Goal: Transaction & Acquisition: Purchase product/service

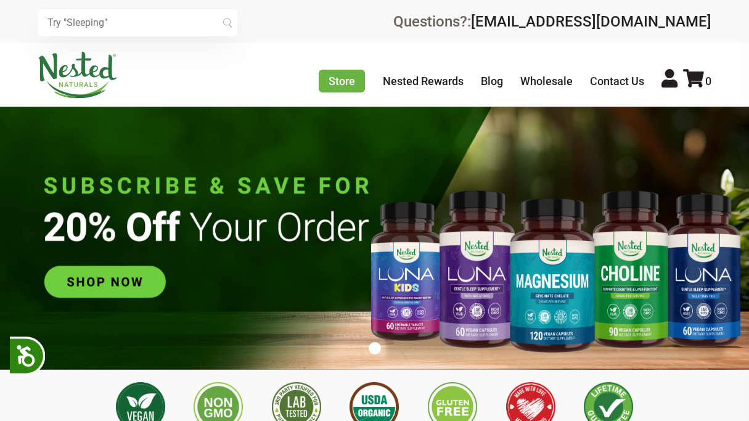
click at [139, 272] on img at bounding box center [374, 238] width 749 height 263
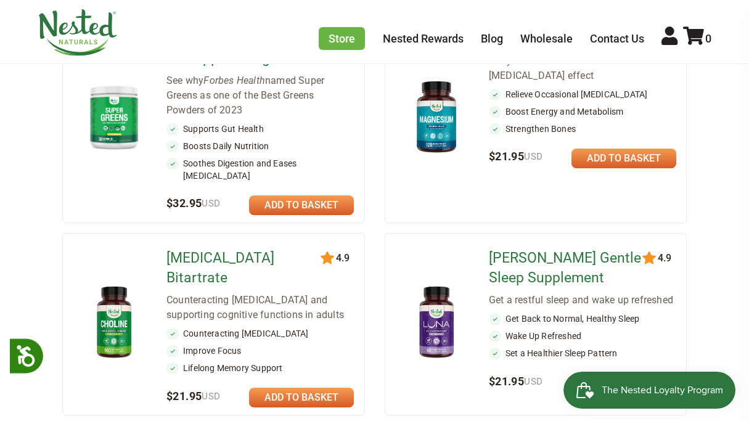
click at [588, 153] on link at bounding box center [623, 159] width 105 height 20
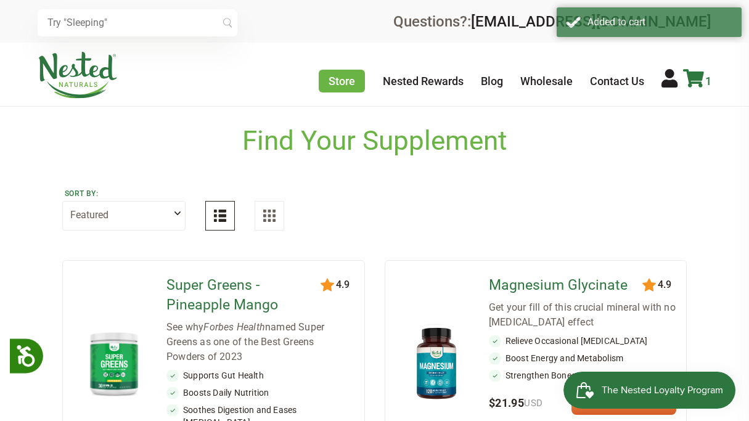
click at [698, 73] on icon at bounding box center [693, 78] width 21 height 18
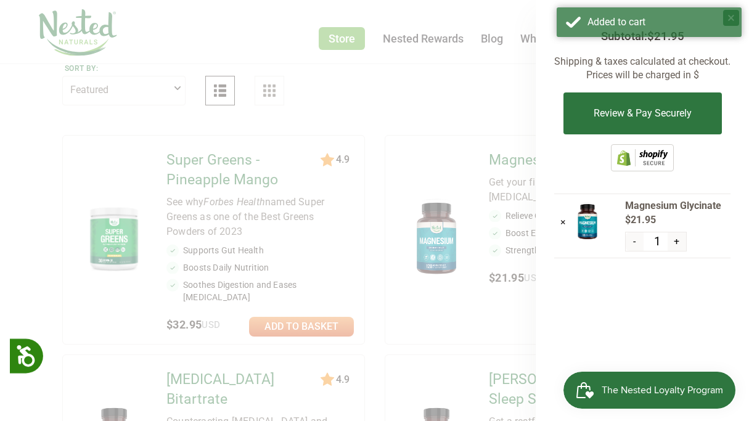
scroll to position [123, 0]
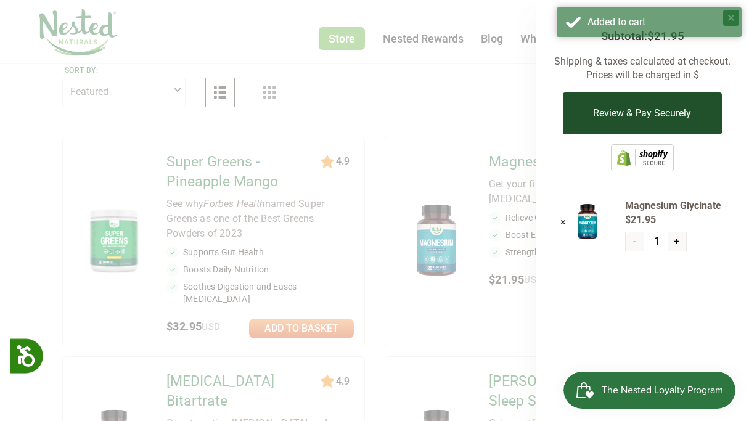
click at [653, 114] on button "Review & Pay Securely" at bounding box center [642, 113] width 158 height 42
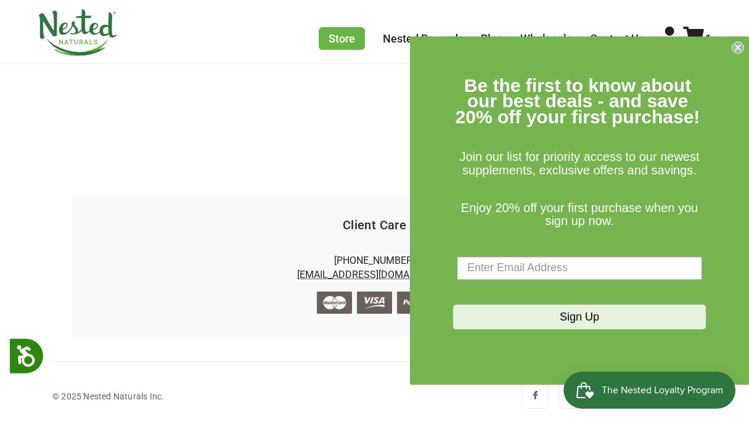
click at [736, 48] on circle "Close dialog" at bounding box center [738, 47] width 12 height 12
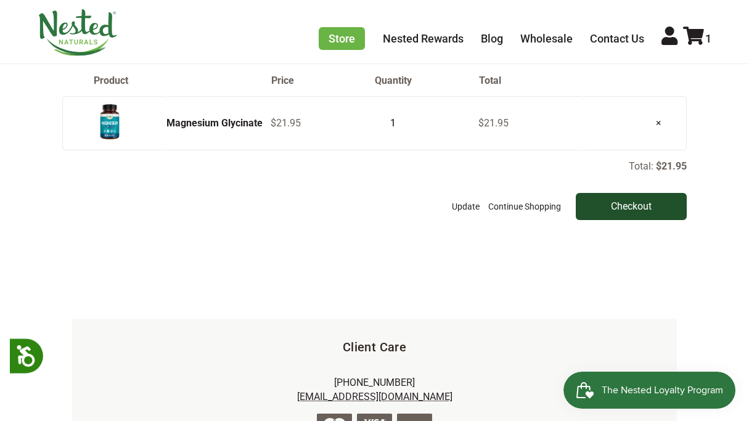
scroll to position [118, 0]
click at [633, 206] on input "Checkout" at bounding box center [631, 206] width 111 height 27
